Goal: Information Seeking & Learning: Learn about a topic

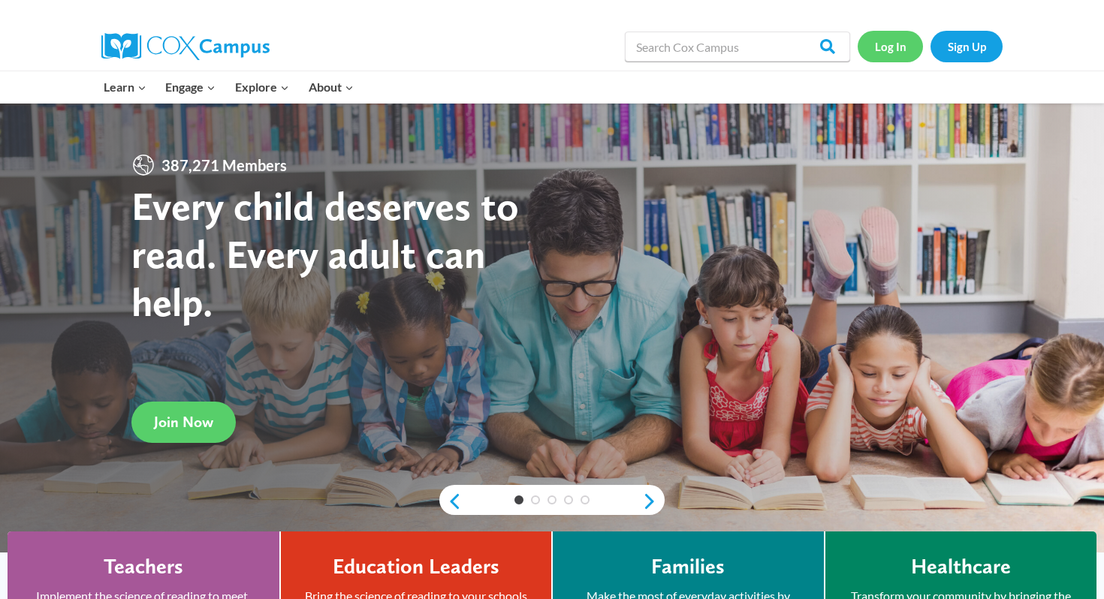
click at [892, 47] on link "Log In" at bounding box center [890, 46] width 65 height 31
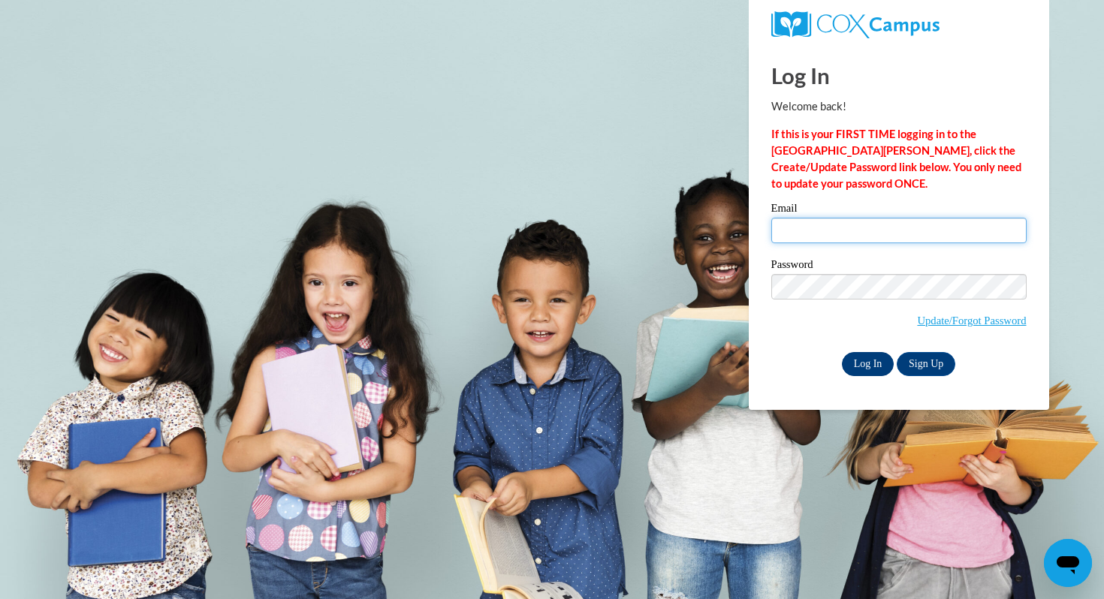
type input "cgwilson@corinth.k12.ms.us"
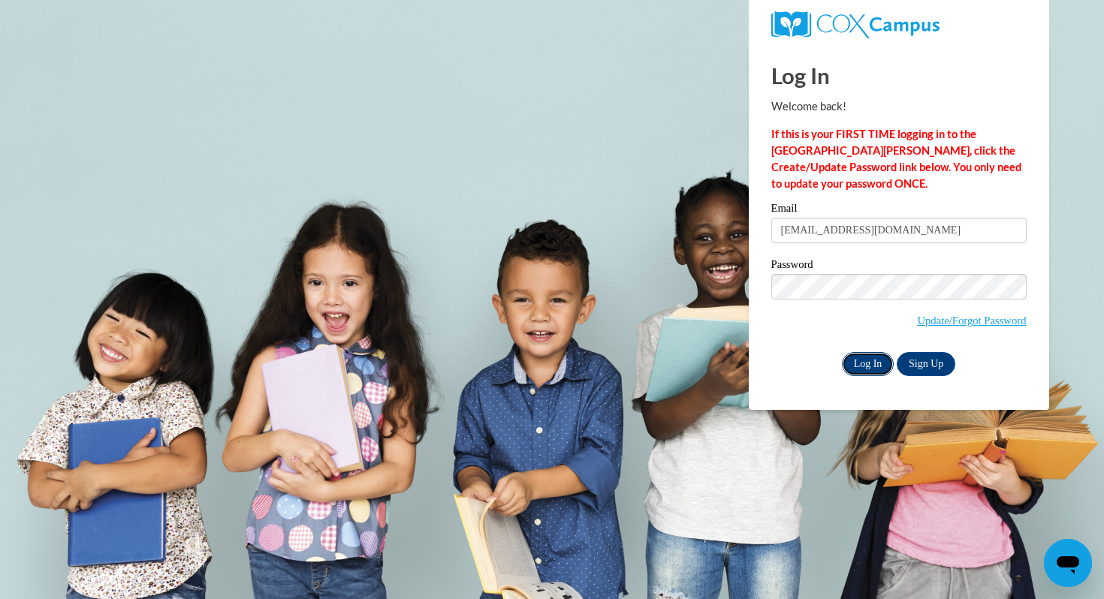
click at [857, 366] on input "Log In" at bounding box center [868, 364] width 53 height 24
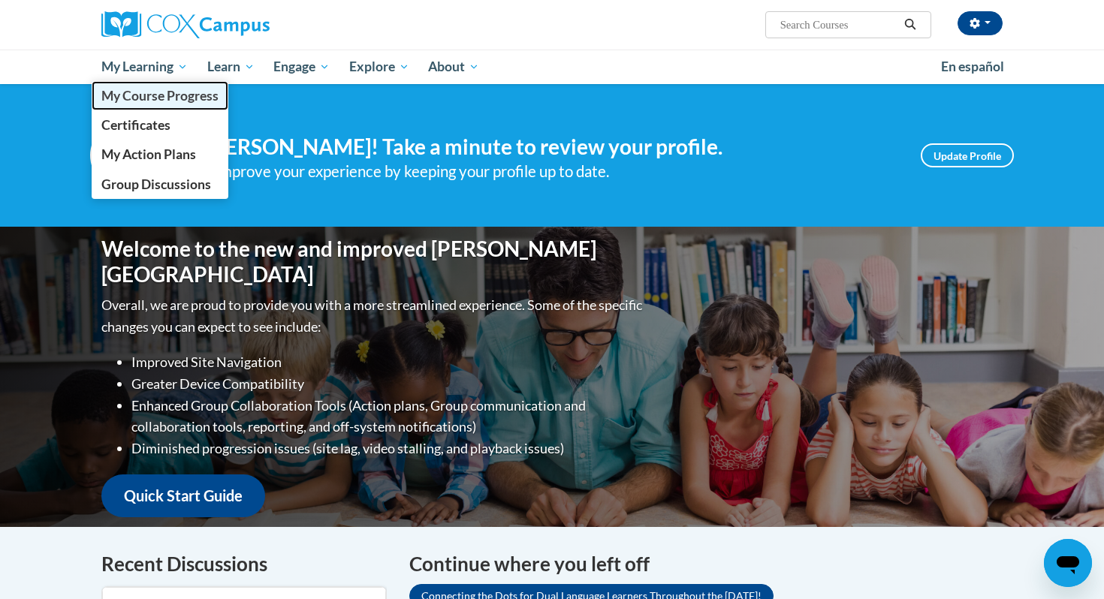
click at [173, 99] on span "My Course Progress" at bounding box center [159, 96] width 117 height 16
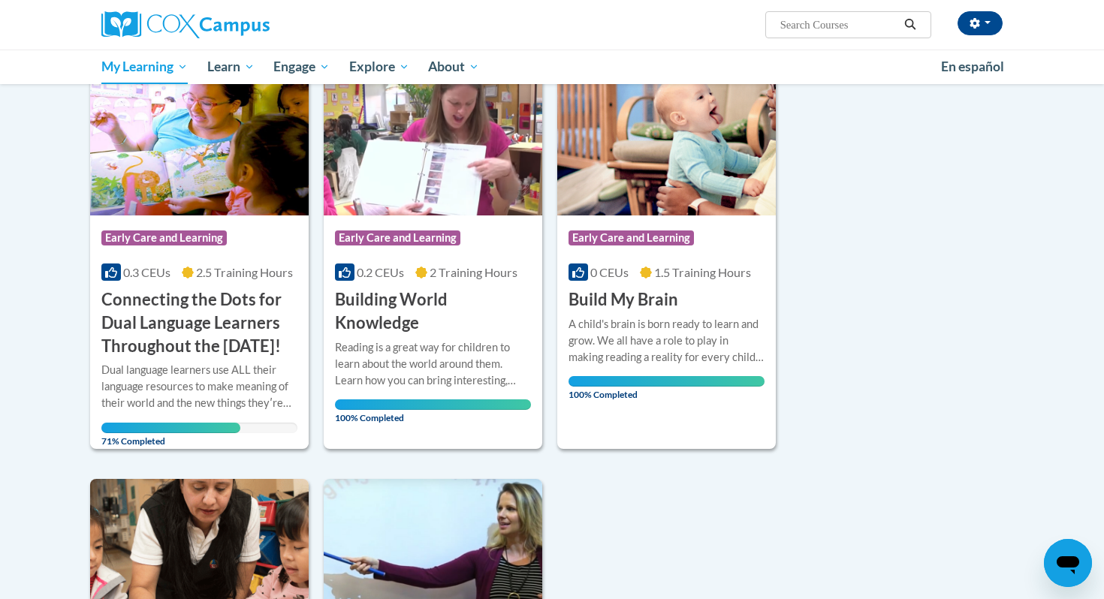
scroll to position [222, 0]
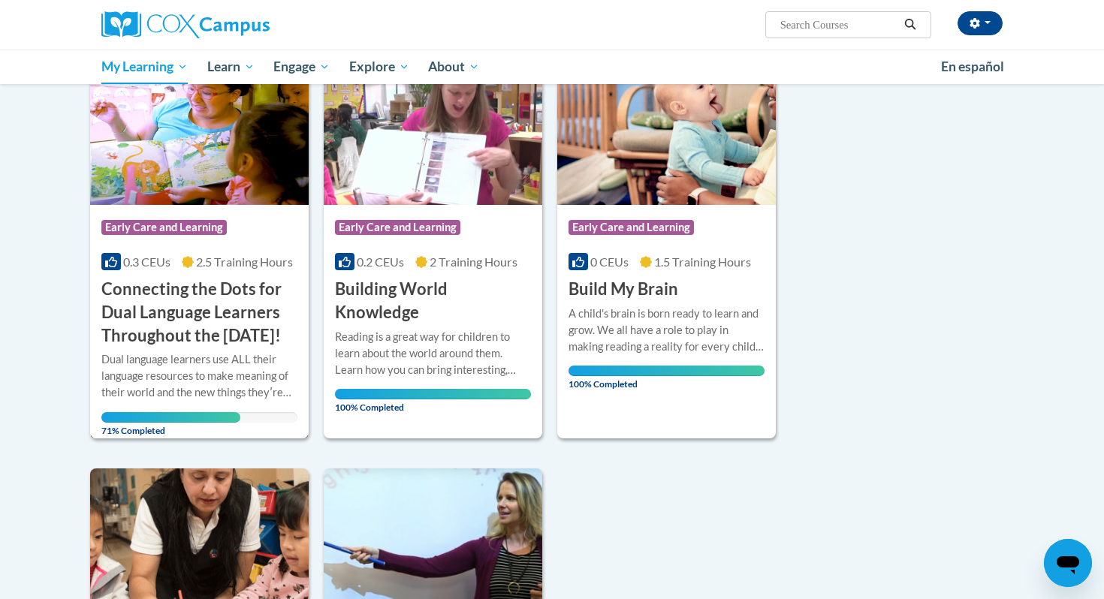
click at [197, 269] on span "2.5 Training Hours" at bounding box center [244, 262] width 97 height 14
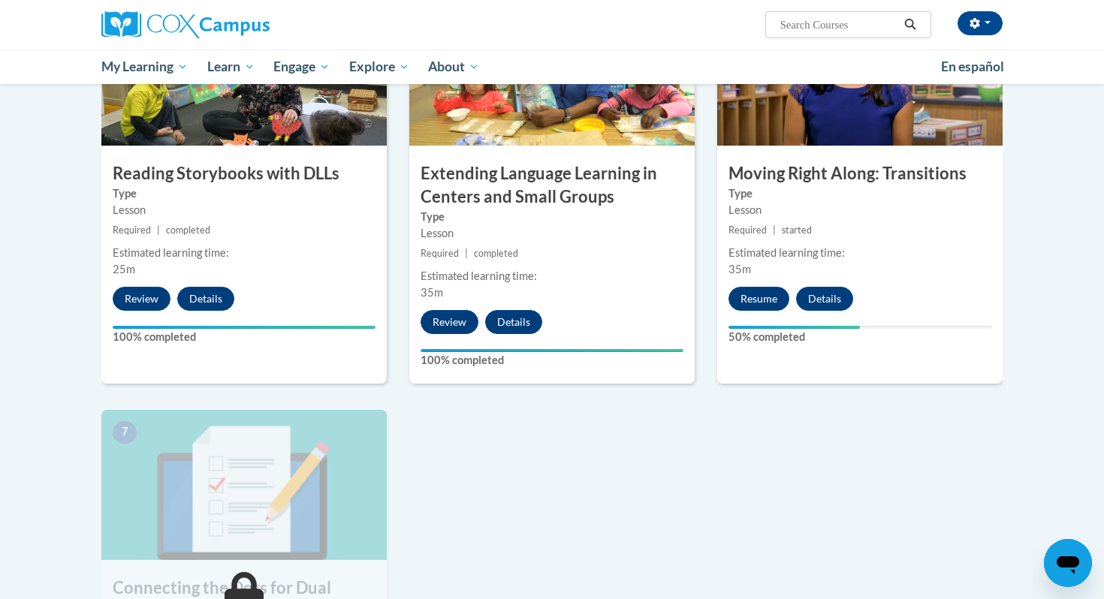
scroll to position [864, 0]
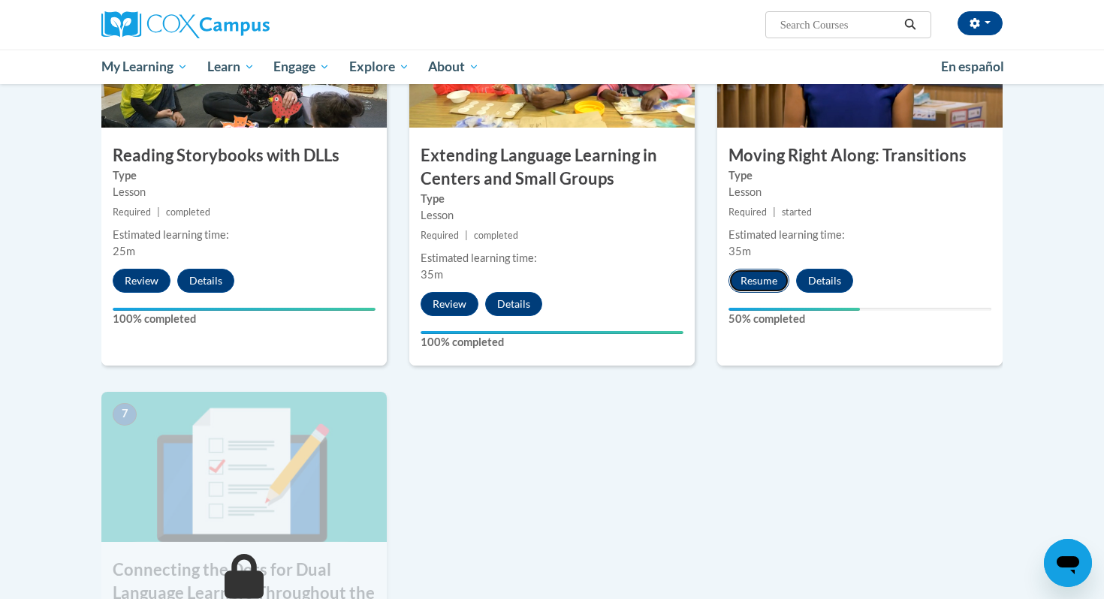
click at [753, 288] on button "Resume" at bounding box center [759, 281] width 61 height 24
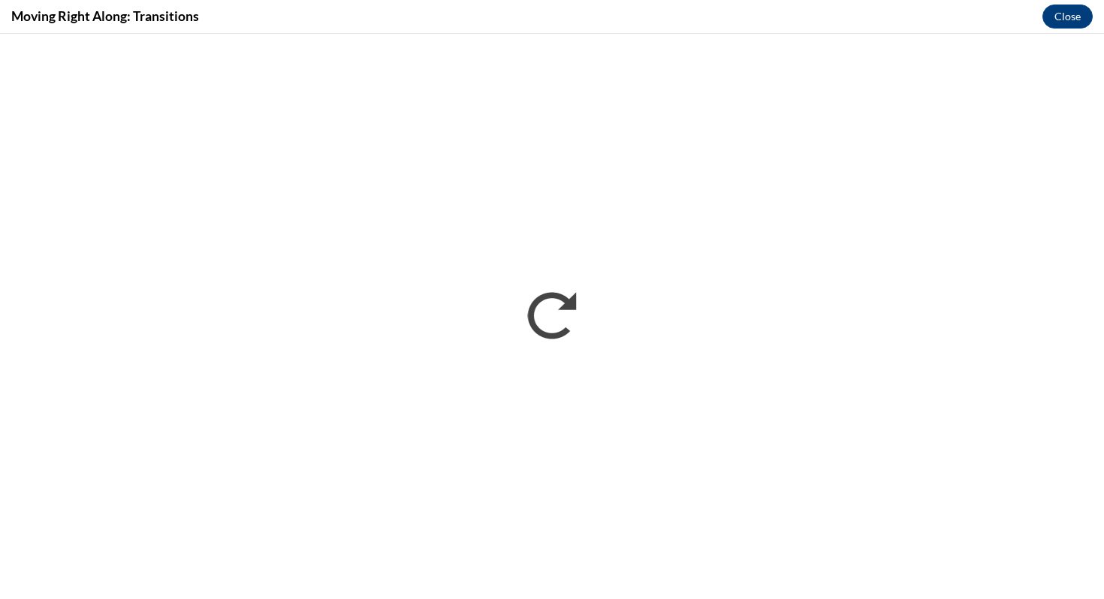
scroll to position [0, 0]
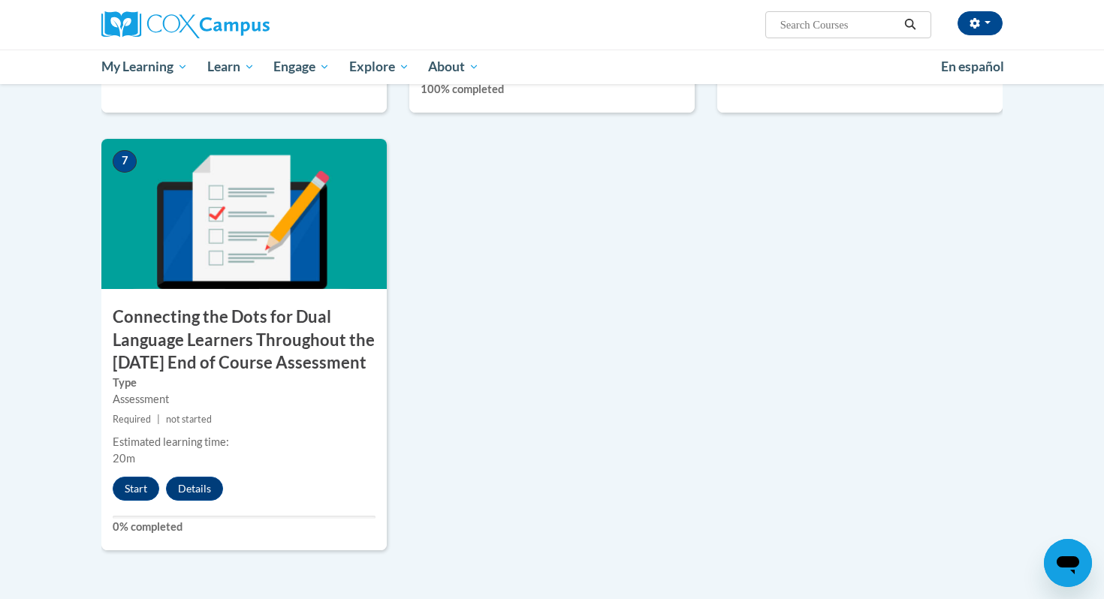
scroll to position [1479, 0]
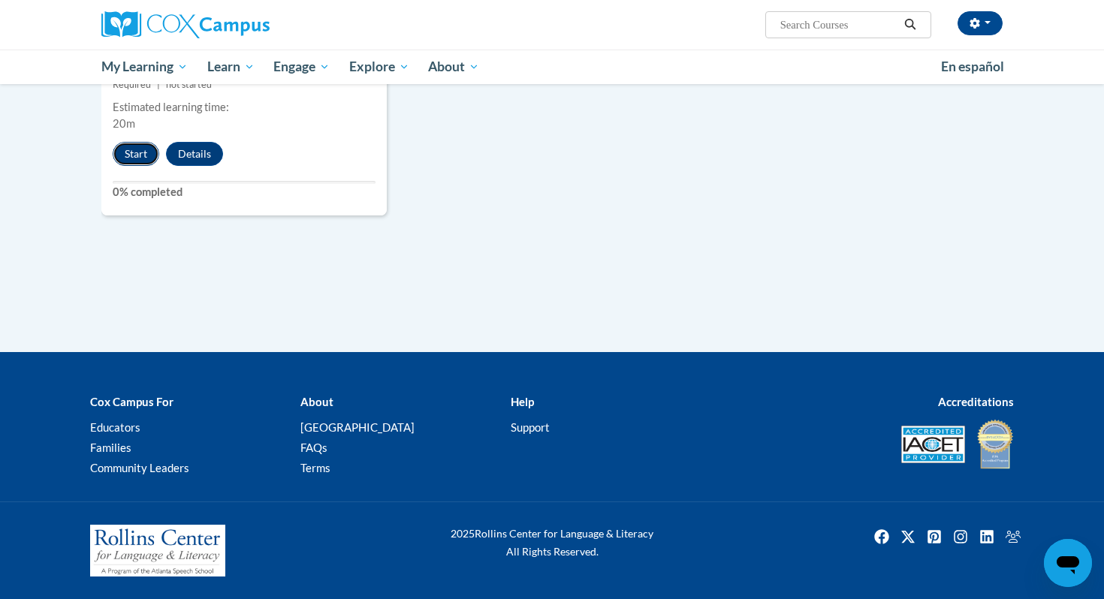
click at [128, 152] on button "Start" at bounding box center [136, 154] width 47 height 24
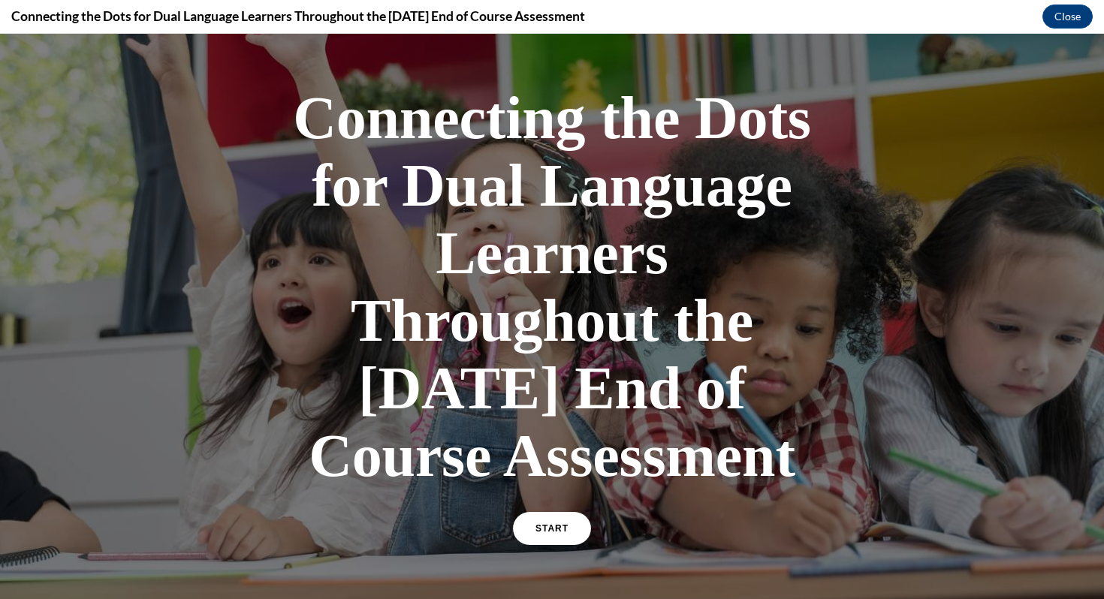
scroll to position [417, 0]
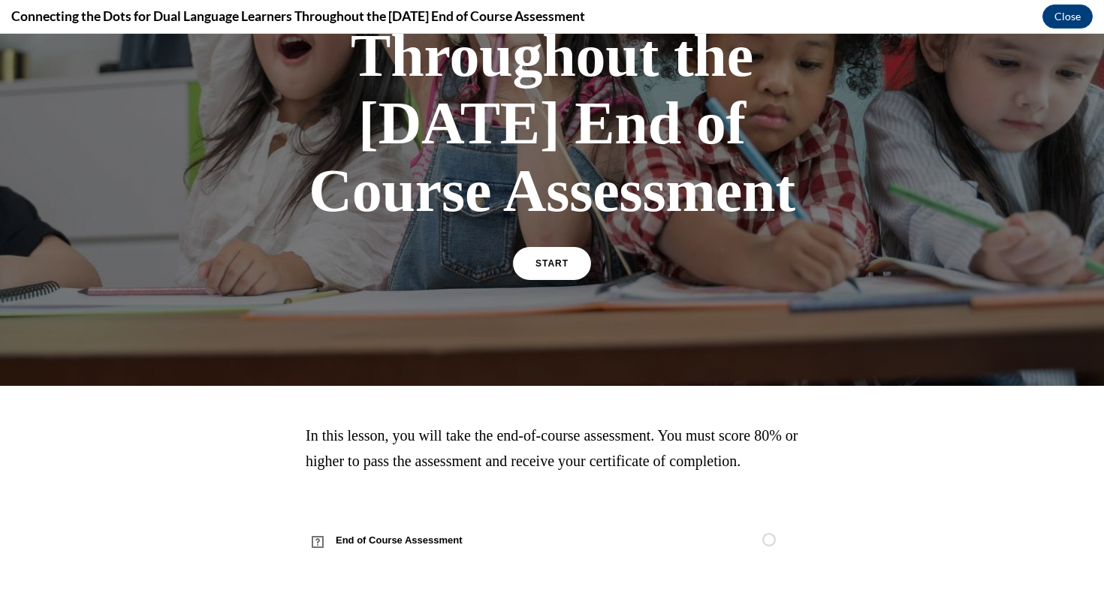
click at [563, 216] on div "Connecting the Dots for Dual Language Learners Throughout the [DATE] End of Cou…" at bounding box center [552, 48] width 526 height 489
click at [557, 246] on link "START" at bounding box center [552, 263] width 82 height 35
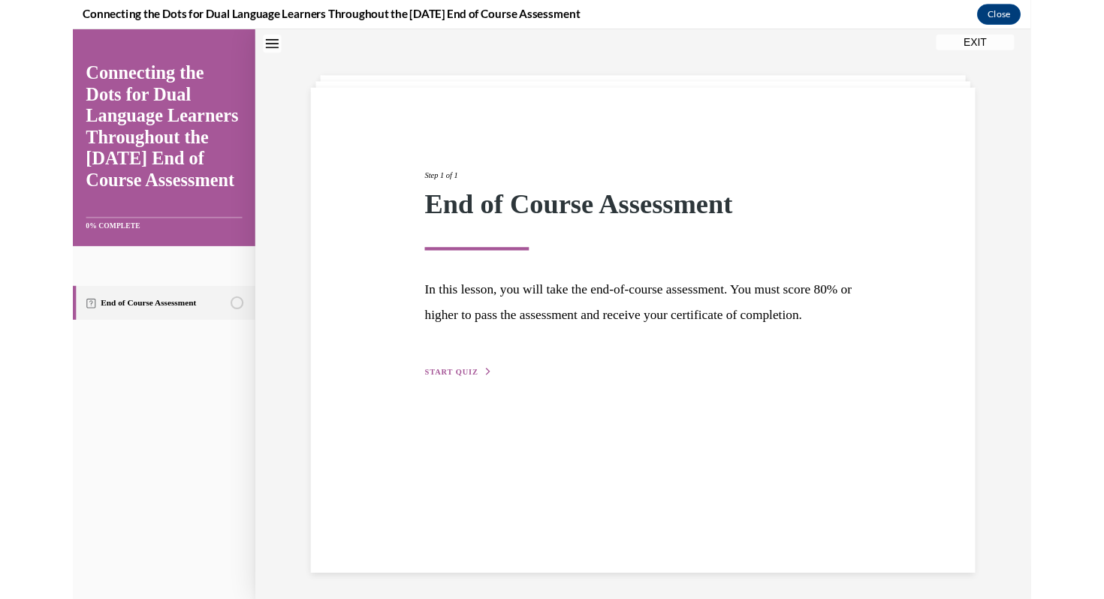
scroll to position [47, 0]
